Goal: Task Accomplishment & Management: Complete application form

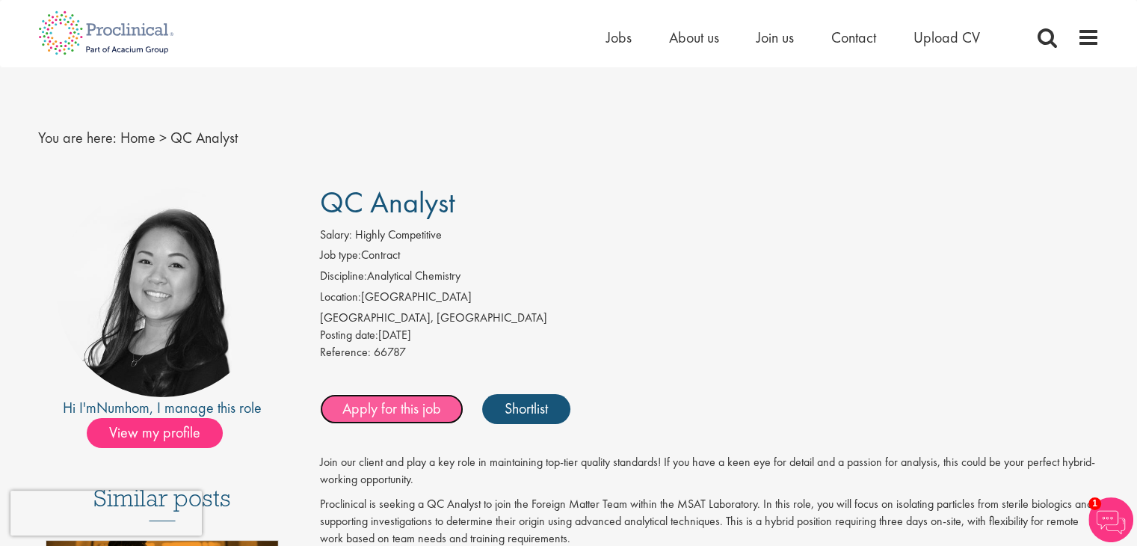
click at [377, 402] on link "Apply for this job" at bounding box center [392, 409] width 144 height 30
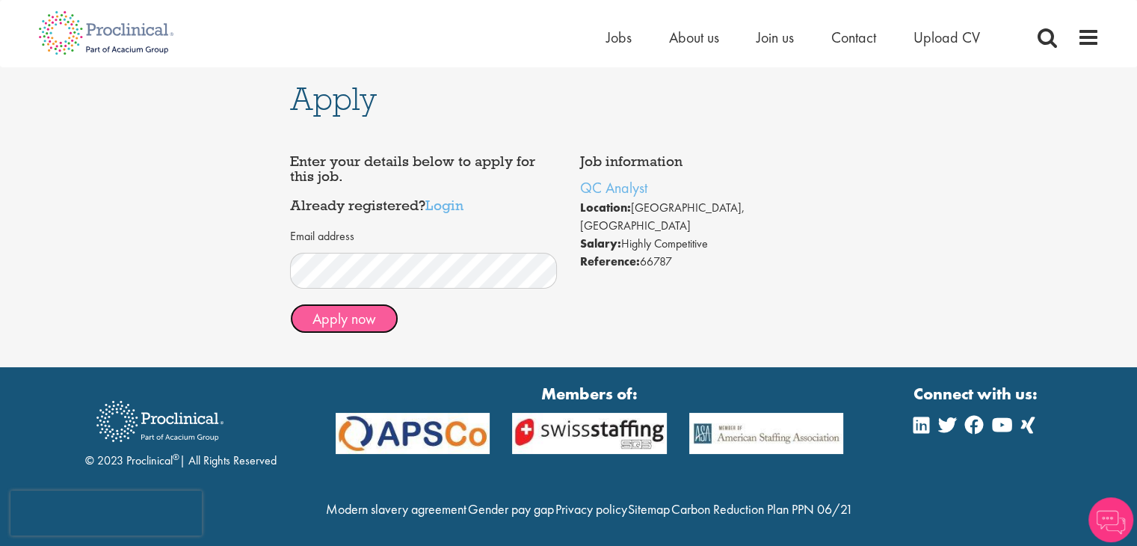
click at [369, 322] on button "Apply now" at bounding box center [344, 319] width 108 height 30
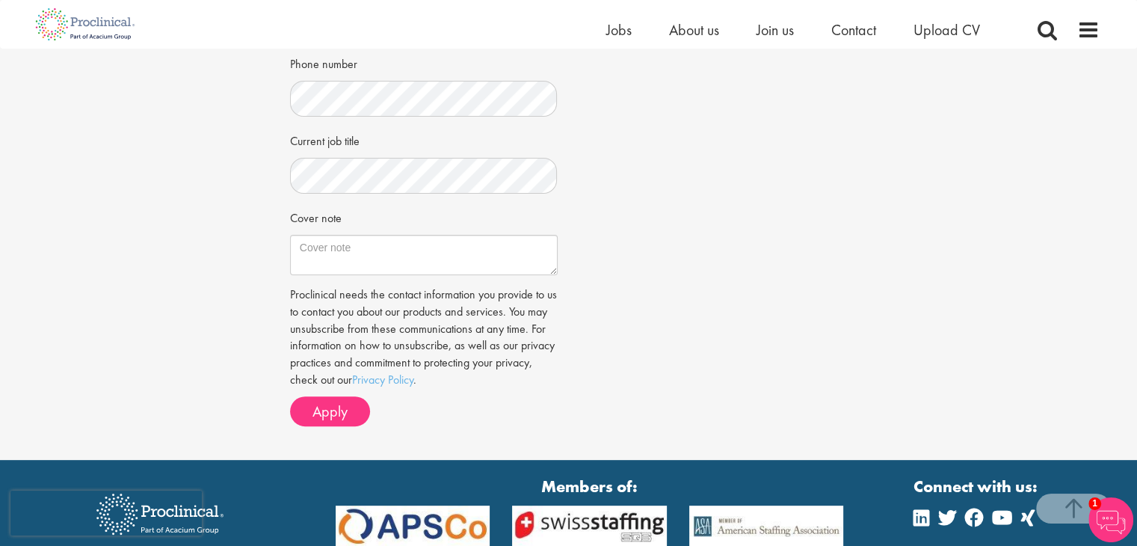
scroll to position [418, 0]
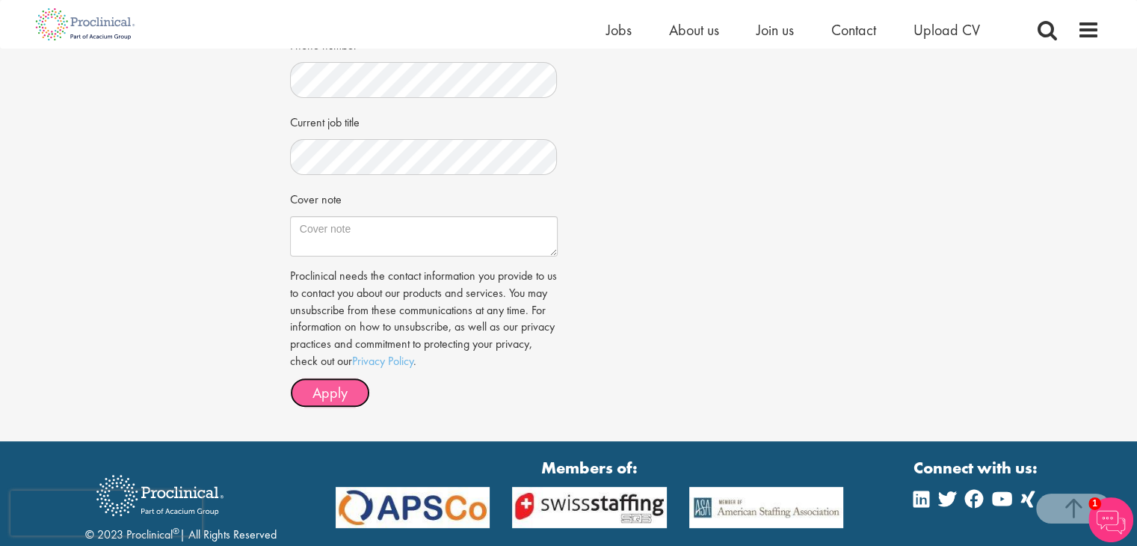
click at [342, 393] on span "Apply" at bounding box center [330, 392] width 35 height 19
